Goal: Find specific page/section: Find specific page/section

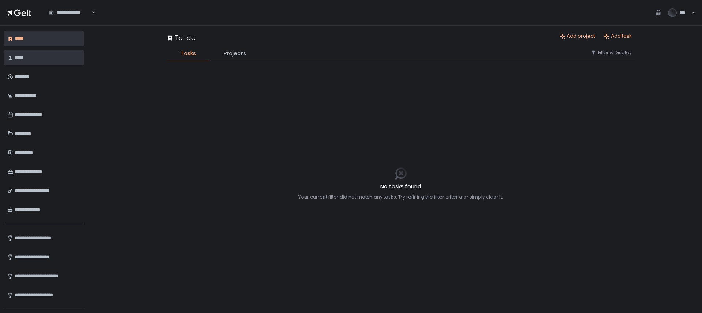
click at [34, 58] on div "*****" at bounding box center [47, 58] width 64 height 12
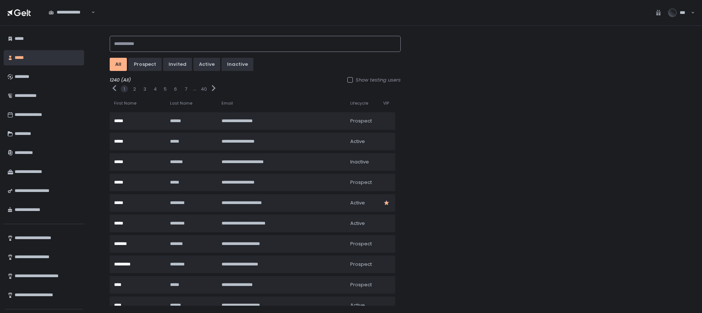
click at [151, 47] on input at bounding box center [255, 44] width 291 height 16
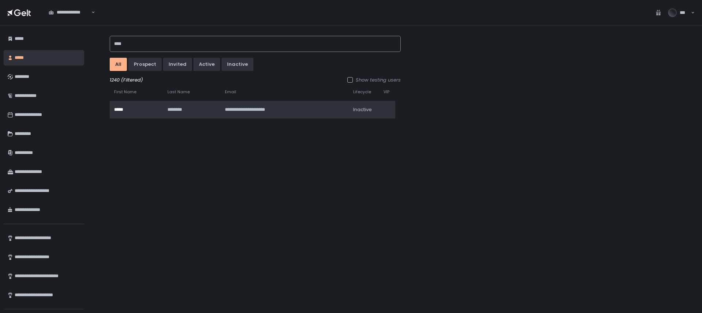
type input "****"
click at [271, 109] on div "**********" at bounding box center [279, 109] width 108 height 7
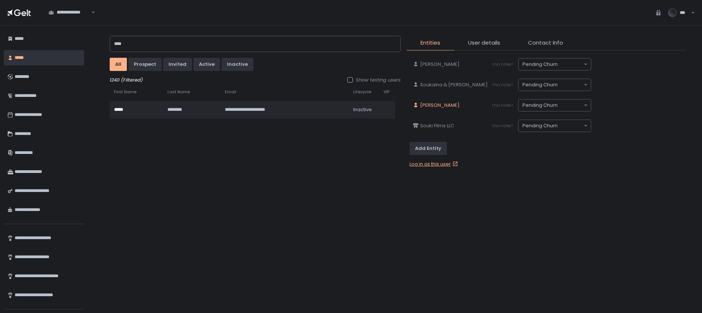
click at [435, 108] on span "[PERSON_NAME]" at bounding box center [439, 105] width 39 height 7
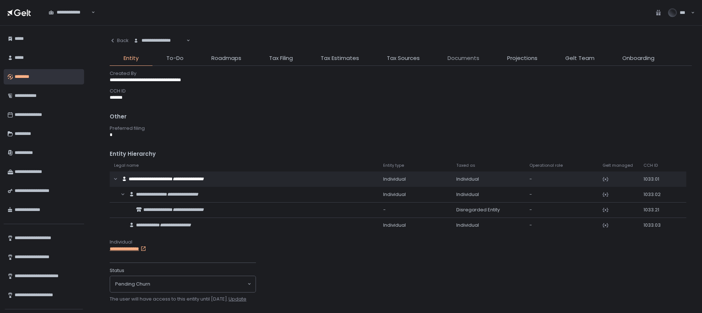
click at [466, 56] on span "Documents" at bounding box center [463, 58] width 32 height 8
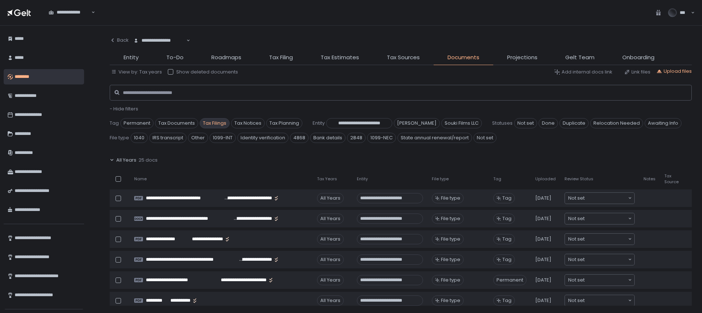
click at [266, 123] on span "Tax Filings" at bounding box center [284, 123] width 36 height 10
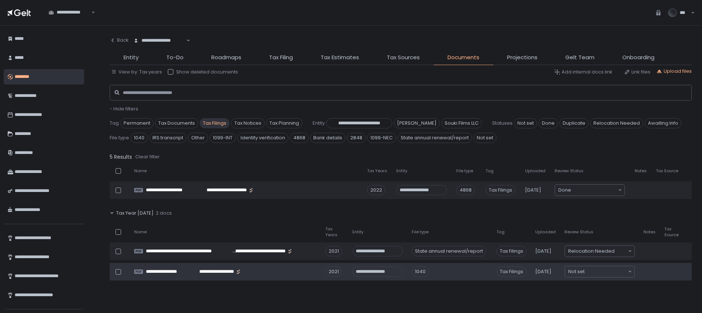
scroll to position [200, 0]
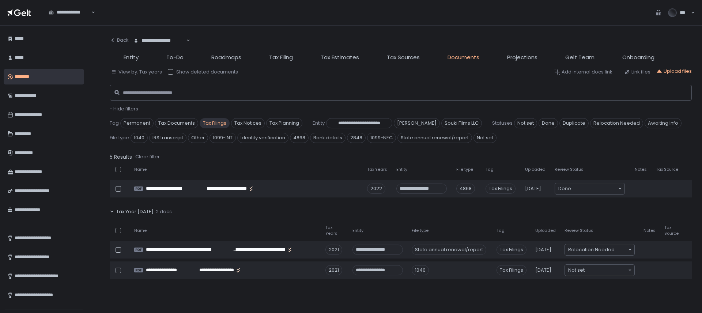
click at [114, 210] on div "Tax Year [DATE] 2 docs" at bounding box center [401, 211] width 582 height 17
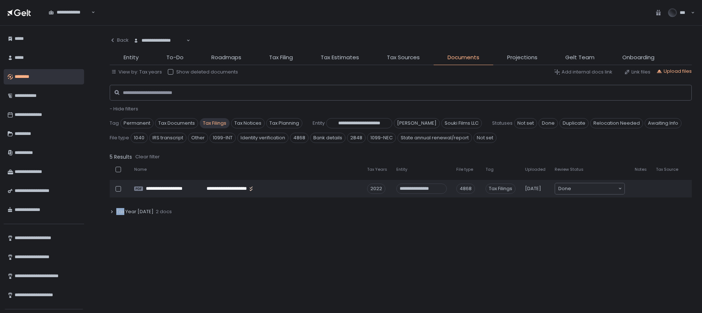
click at [114, 210] on div "Tax Year [DATE] 2 docs" at bounding box center [401, 211] width 582 height 17
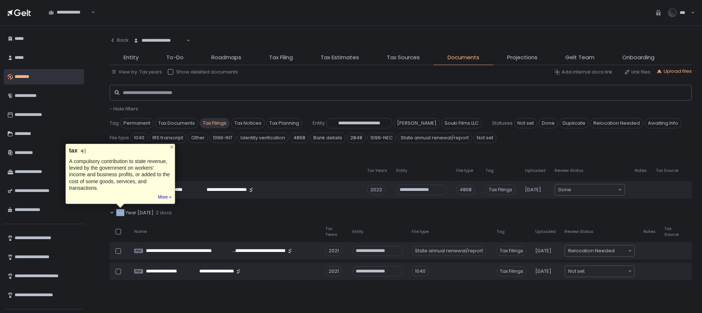
scroll to position [198, 0]
click at [218, 208] on div "Tax Year [DATE] 2 docs" at bounding box center [401, 213] width 582 height 17
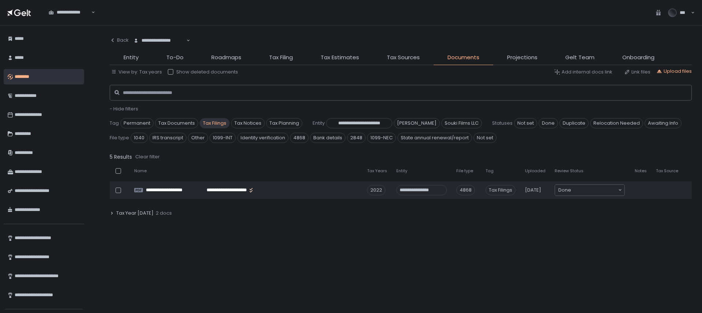
click at [213, 211] on div "Tax Year [DATE] 2 docs" at bounding box center [401, 213] width 582 height 17
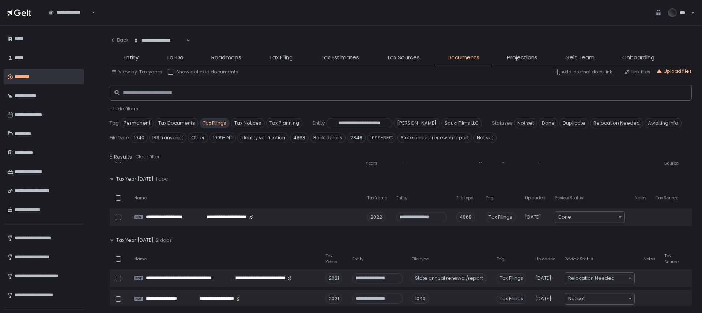
scroll to position [164, 0]
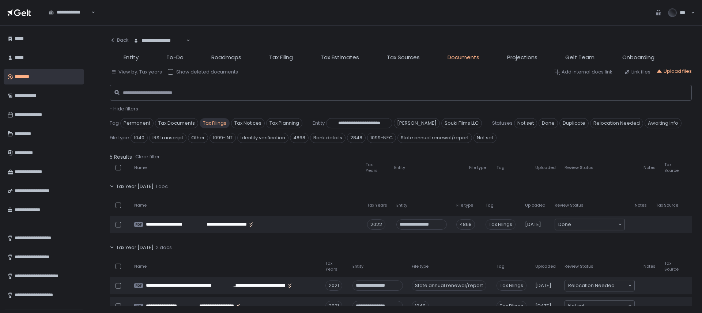
click at [149, 183] on div "Tax Year [DATE] 1 doc" at bounding box center [401, 186] width 582 height 17
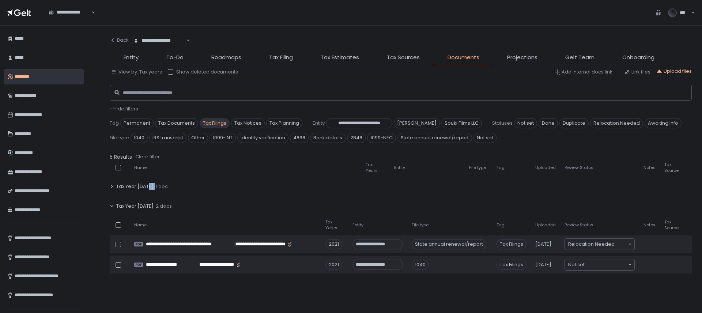
click at [149, 183] on div "Tax Year [DATE] 1 doc" at bounding box center [401, 186] width 582 height 17
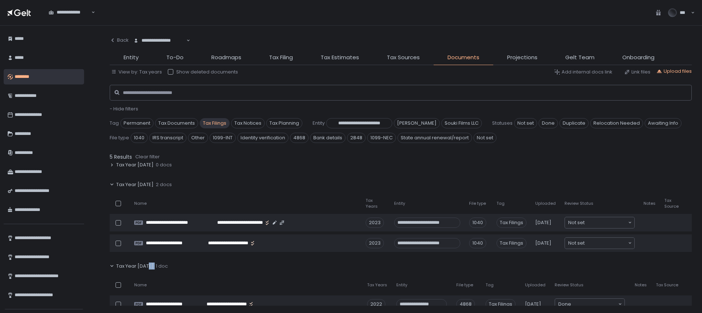
scroll to position [78, 0]
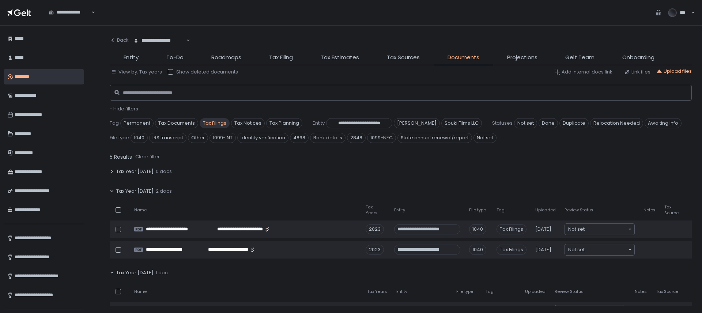
click at [145, 193] on span "Tax Year [DATE]" at bounding box center [134, 191] width 37 height 7
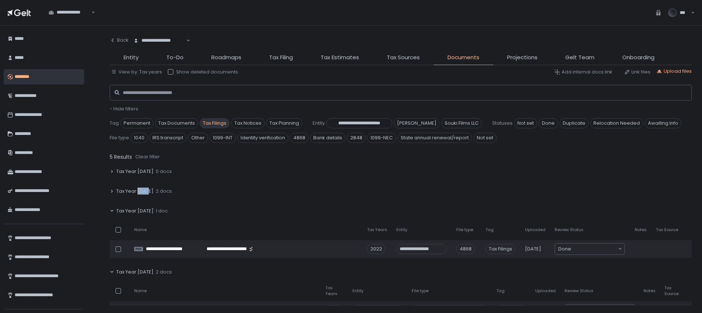
click at [145, 193] on span "Tax Year [DATE]" at bounding box center [134, 191] width 37 height 7
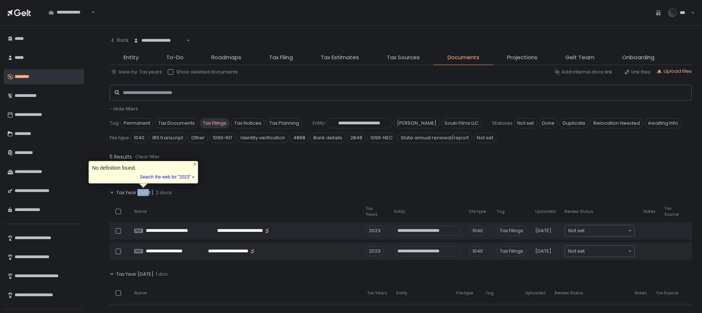
scroll to position [76, 0]
click at [235, 186] on div "Tax Year [DATE] 2 docs" at bounding box center [401, 192] width 582 height 17
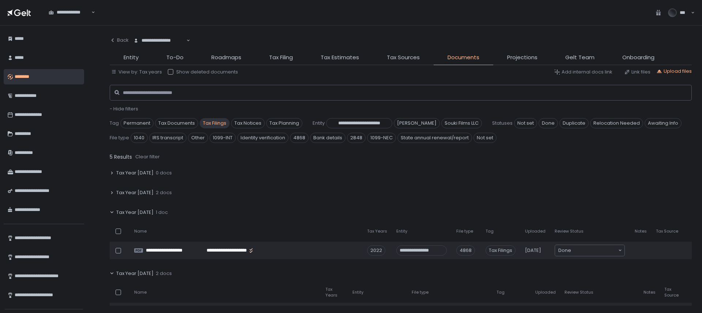
click at [235, 186] on div "Tax Year [DATE] 2 docs" at bounding box center [401, 192] width 582 height 17
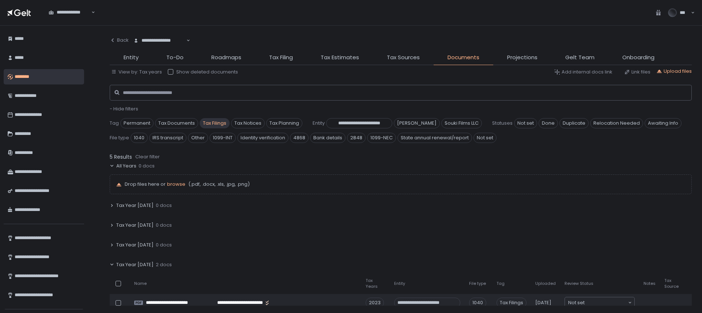
scroll to position [0, 0]
